Goal: Task Accomplishment & Management: Manage account settings

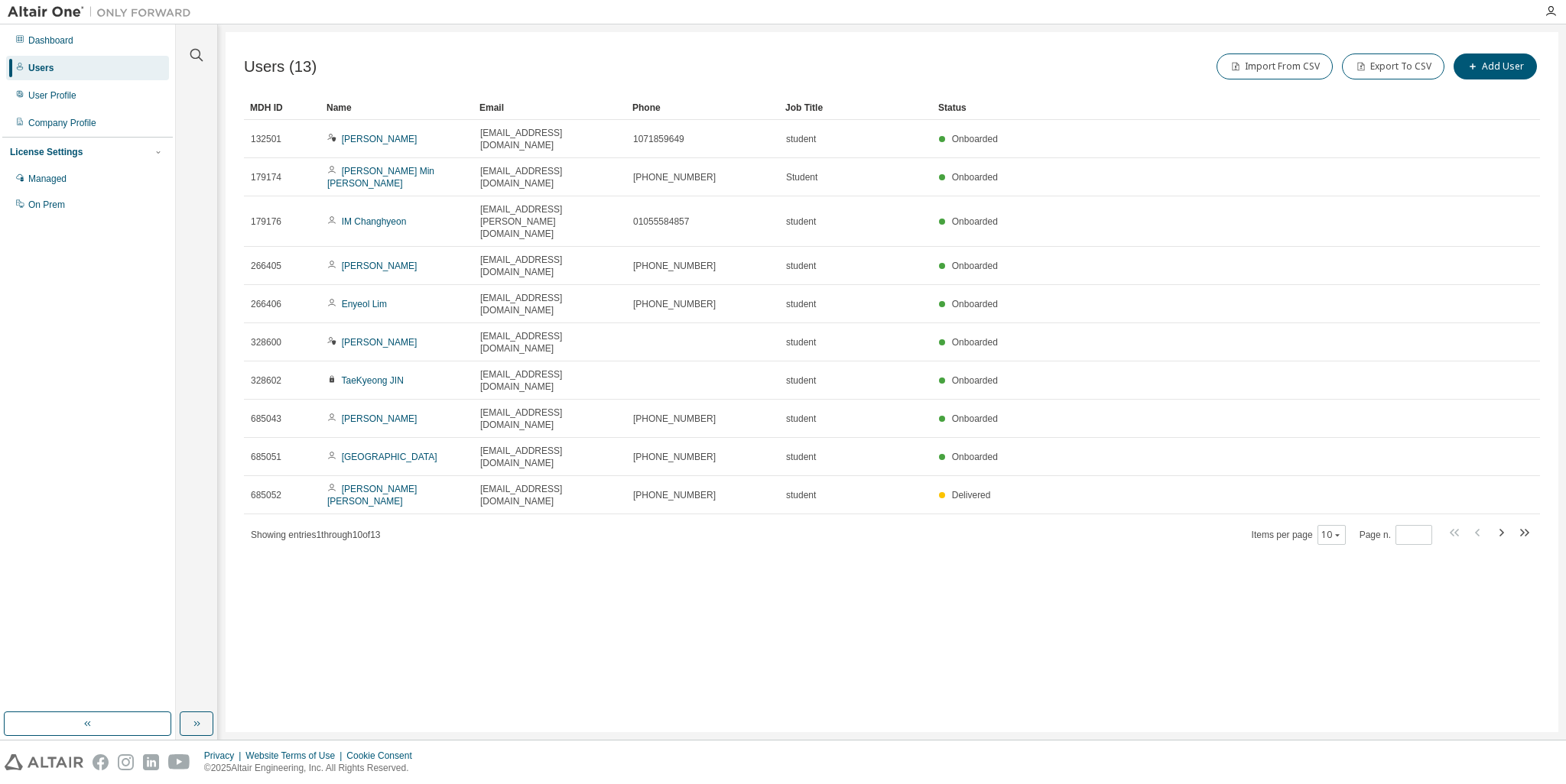
click at [670, 622] on div "Users (13) Import From CSV Export To CSV Add User Clear Load Save Save As Field…" at bounding box center [892, 382] width 1333 height 700
click at [1053, 537] on div "Users (13) Import From CSV Export To CSV Add User Clear Load Save Save As Field…" at bounding box center [892, 382] width 1333 height 700
click at [33, 68] on div "Users" at bounding box center [41, 68] width 25 height 12
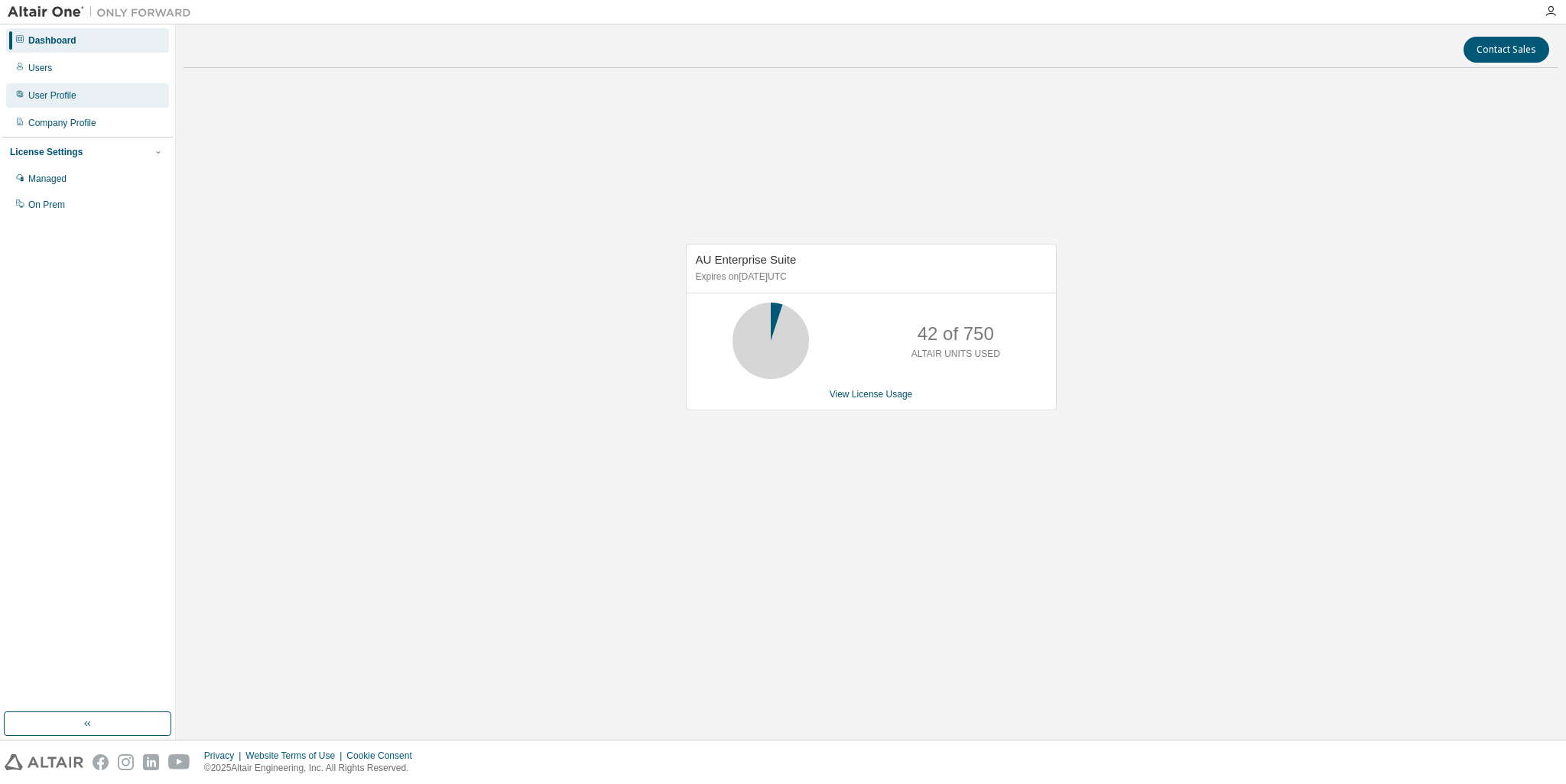
click at [39, 102] on div "User Profile" at bounding box center [87, 95] width 163 height 25
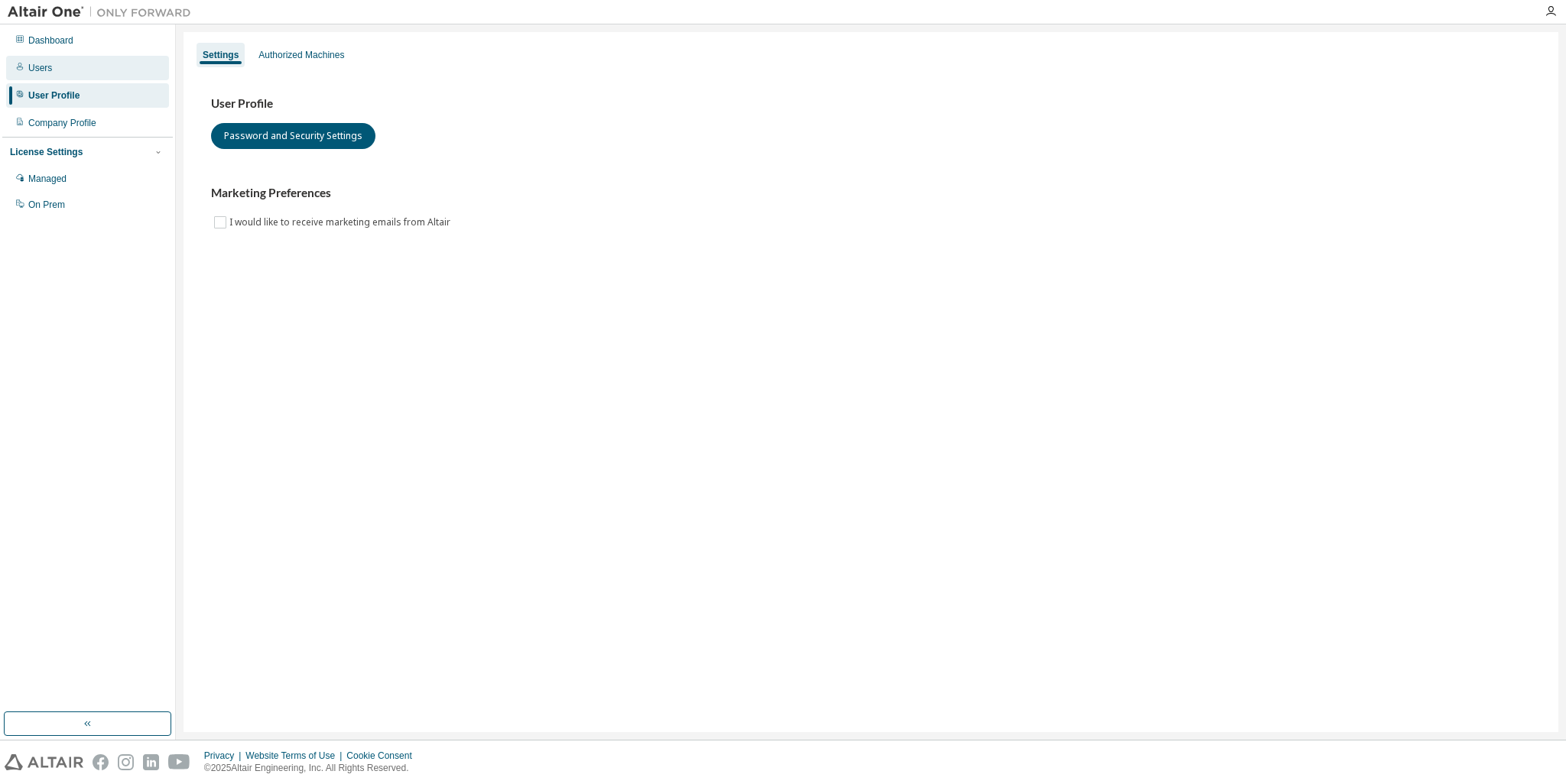
click at [42, 69] on div "Users" at bounding box center [40, 68] width 24 height 12
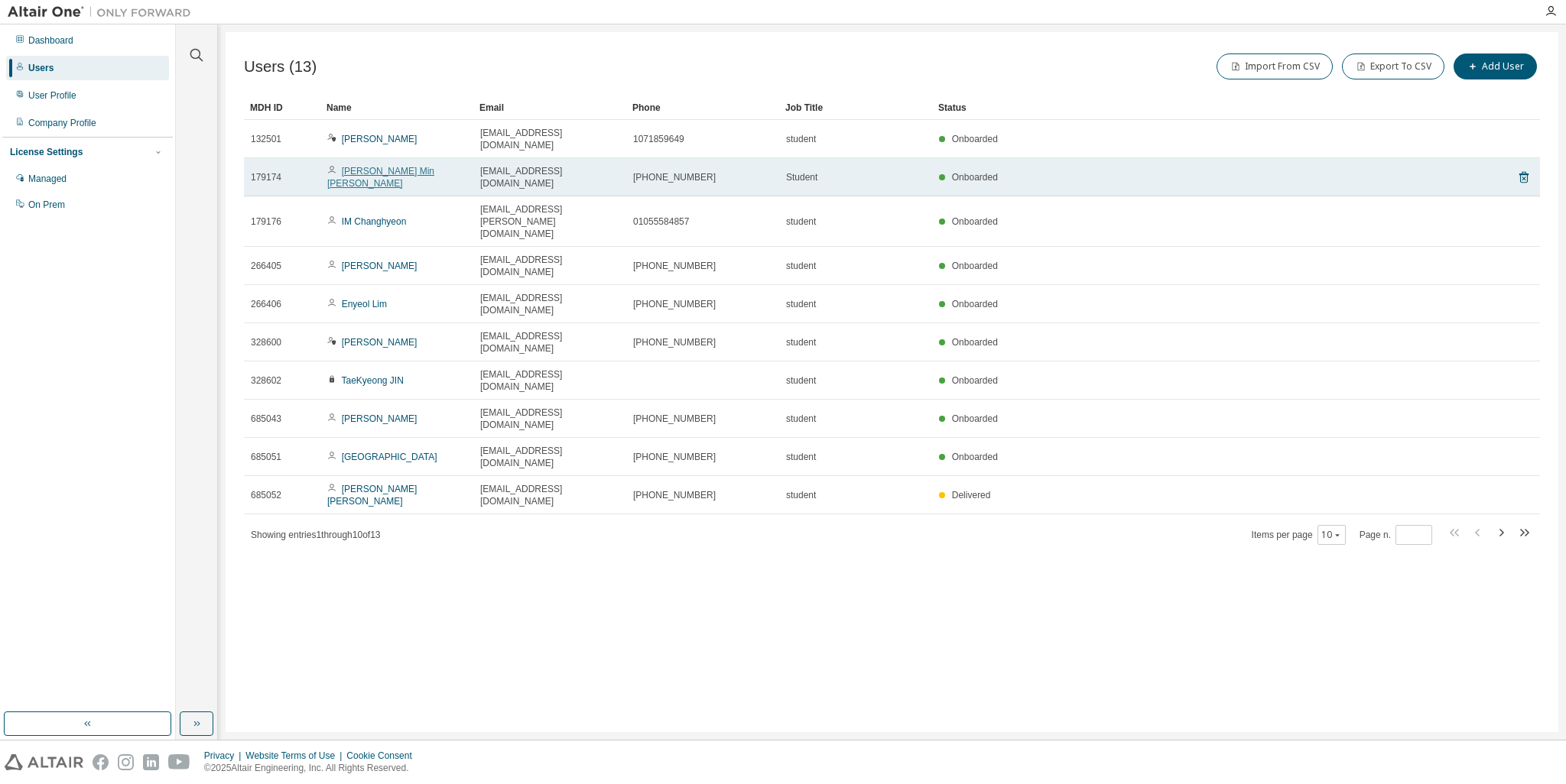
click at [364, 166] on link "[PERSON_NAME] Min [PERSON_NAME]" at bounding box center [380, 177] width 107 height 23
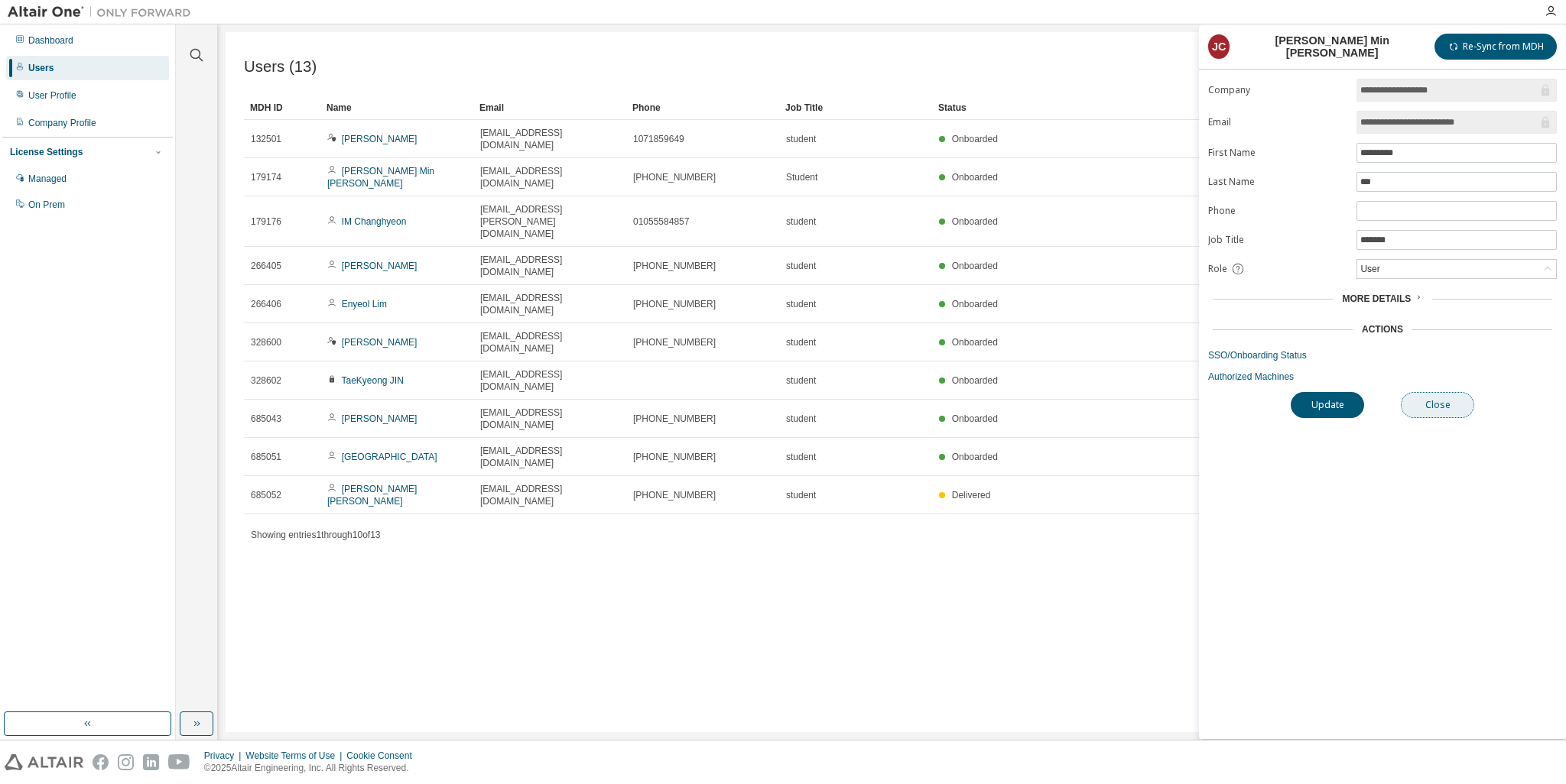
click at [1447, 407] on button "Close" at bounding box center [1438, 406] width 74 height 26
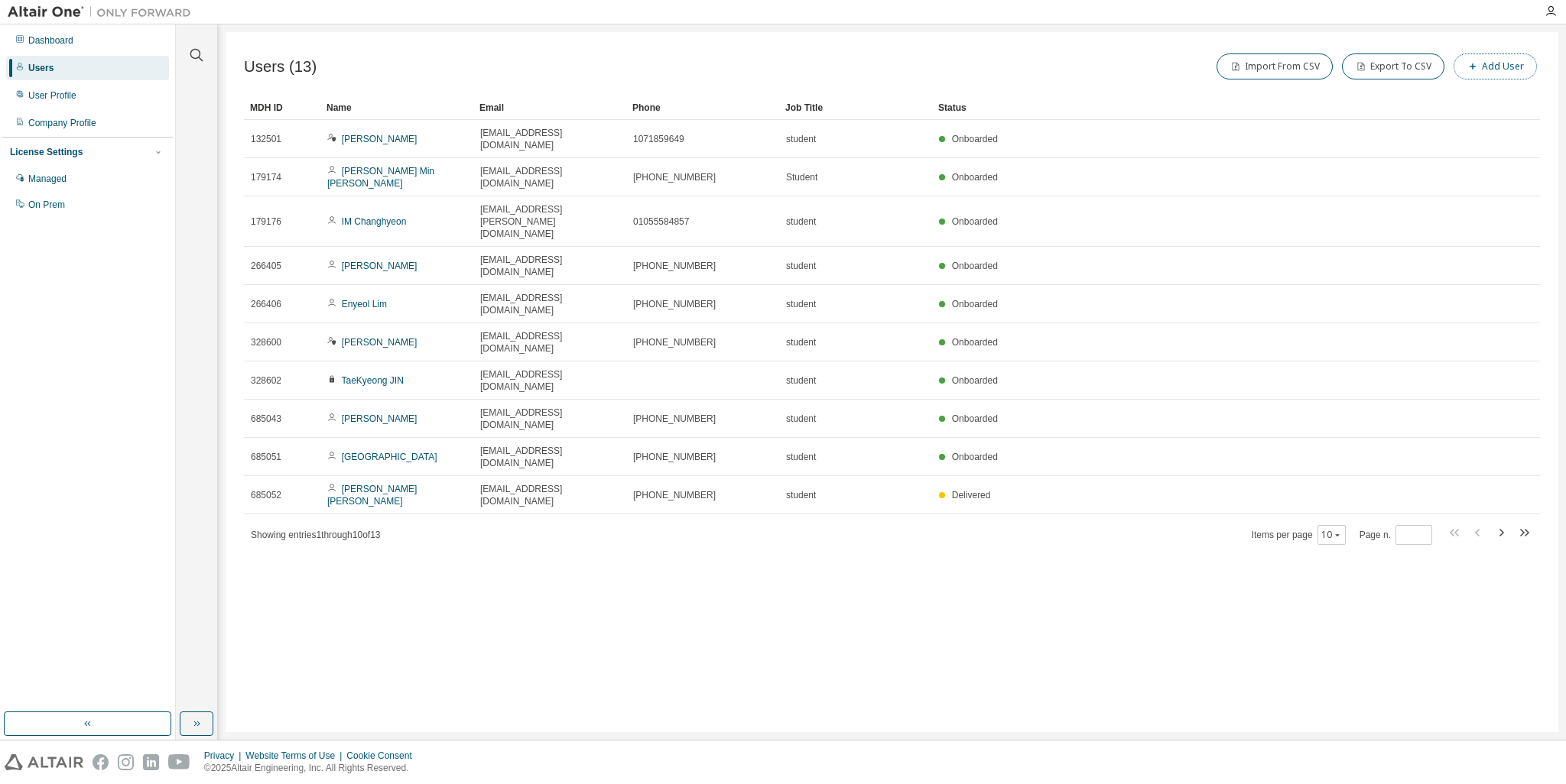
click at [1492, 75] on button "Add User" at bounding box center [1495, 67] width 83 height 26
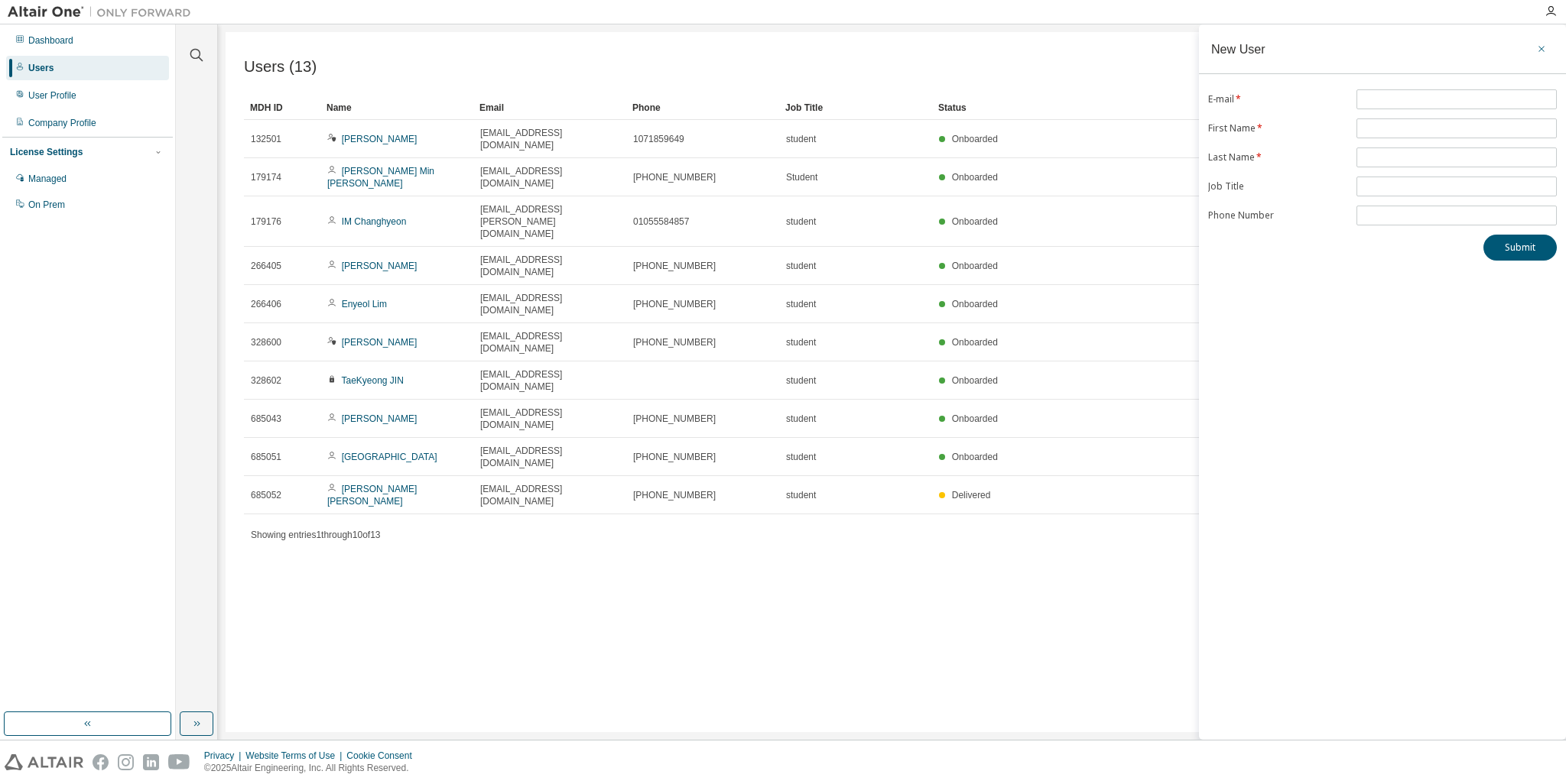
click at [1541, 50] on icon "button" at bounding box center [1541, 48] width 10 height 12
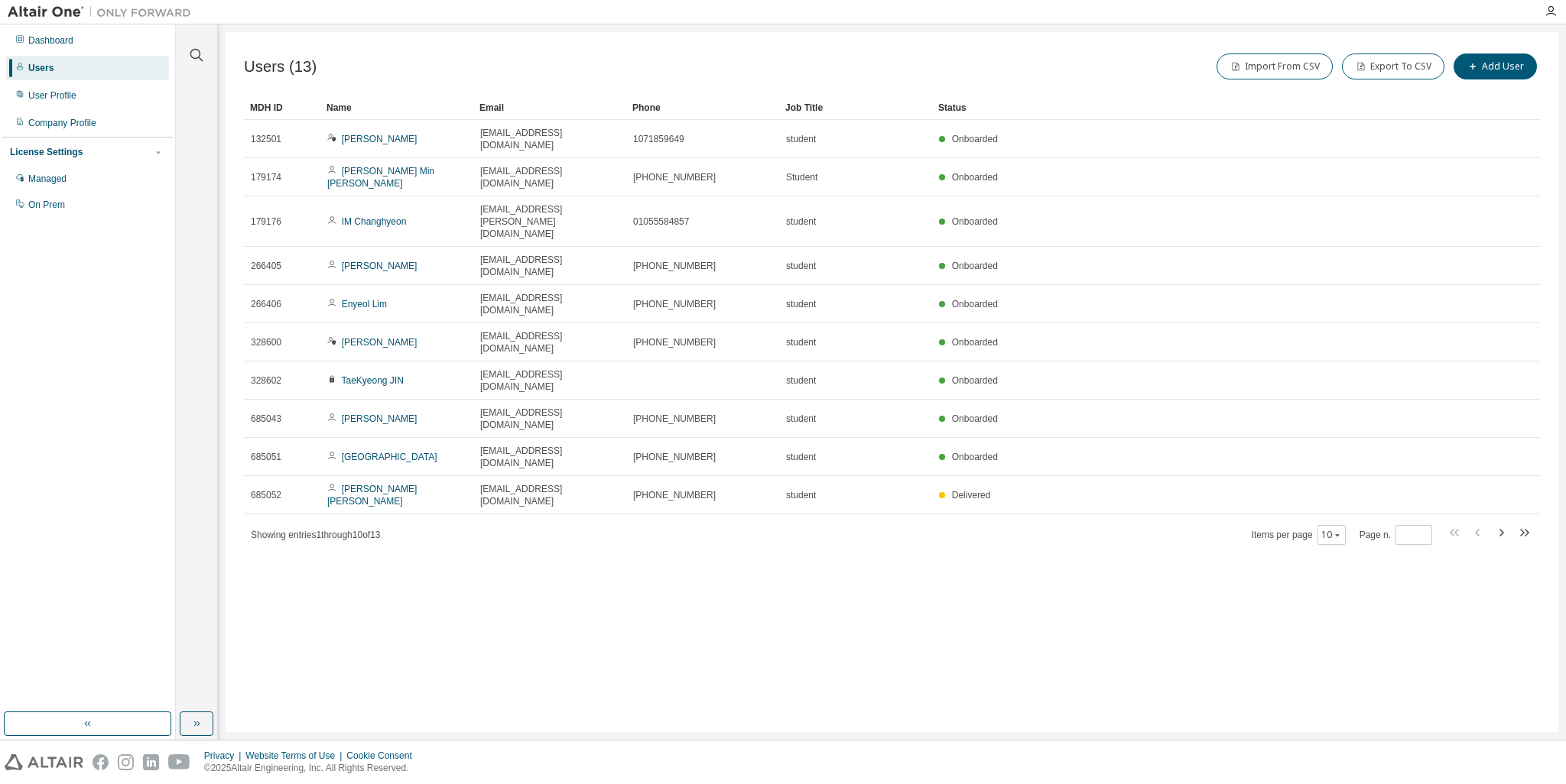
click at [1137, 509] on div "Users (13) Import From CSV Export To CSV Add User Clear Load Save Save As Field…" at bounding box center [892, 382] width 1333 height 700
